Goal: Task Accomplishment & Management: Use online tool/utility

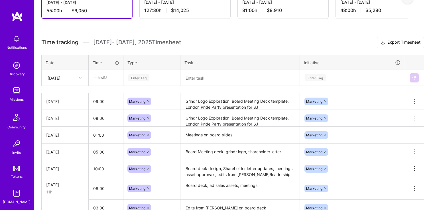
scroll to position [131, 0]
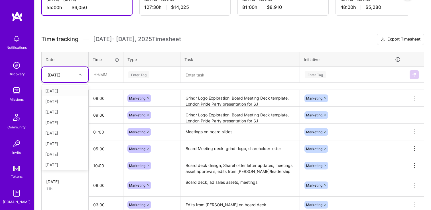
drag, startPoint x: 62, startPoint y: 73, endPoint x: 83, endPoint y: 74, distance: 21.1
click at [60, 73] on div "[DATE]" at bounding box center [54, 75] width 13 height 6
click at [106, 73] on input "text" at bounding box center [106, 74] width 34 height 15
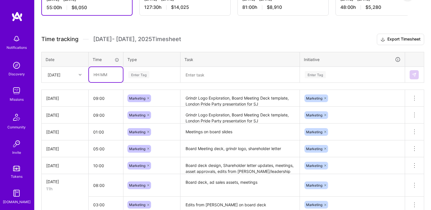
type input "08:00"
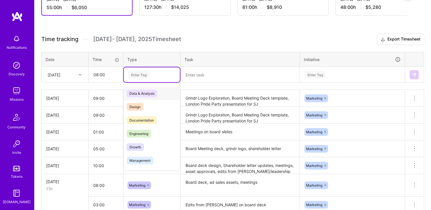
click at [138, 76] on div "Enter Tag" at bounding box center [138, 74] width 21 height 9
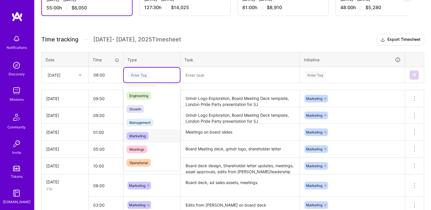
scroll to position [38, 0]
drag, startPoint x: 147, startPoint y: 137, endPoint x: 189, endPoint y: 98, distance: 57.1
click at [147, 137] on span "Marketing" at bounding box center [138, 136] width 22 height 8
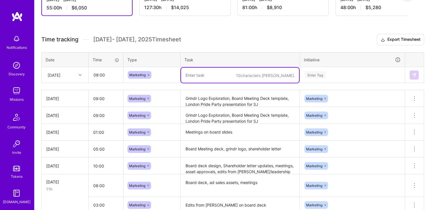
click at [213, 79] on textarea at bounding box center [240, 75] width 118 height 15
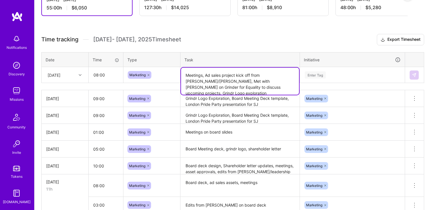
type textarea "Meetings, Ad sales project kick off from [PERSON_NAME]/[PERSON_NAME], Met with …"
click at [222, 52] on th "Task" at bounding box center [239, 59] width 119 height 15
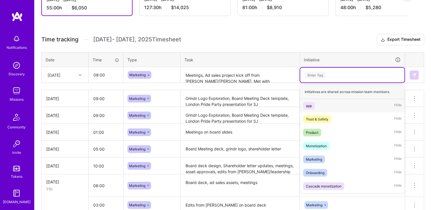
click at [313, 78] on div "Enter Tag" at bounding box center [352, 75] width 104 height 15
drag, startPoint x: 327, startPoint y: 160, endPoint x: 337, endPoint y: 152, distance: 13.0
click at [327, 160] on div "Marketing Hide" at bounding box center [352, 158] width 104 height 13
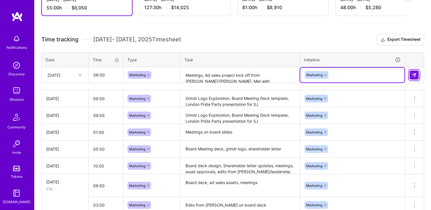
click at [416, 76] on img at bounding box center [414, 75] width 5 height 5
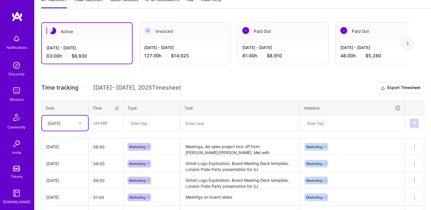
scroll to position [82, 0]
